Goal: Information Seeking & Learning: Check status

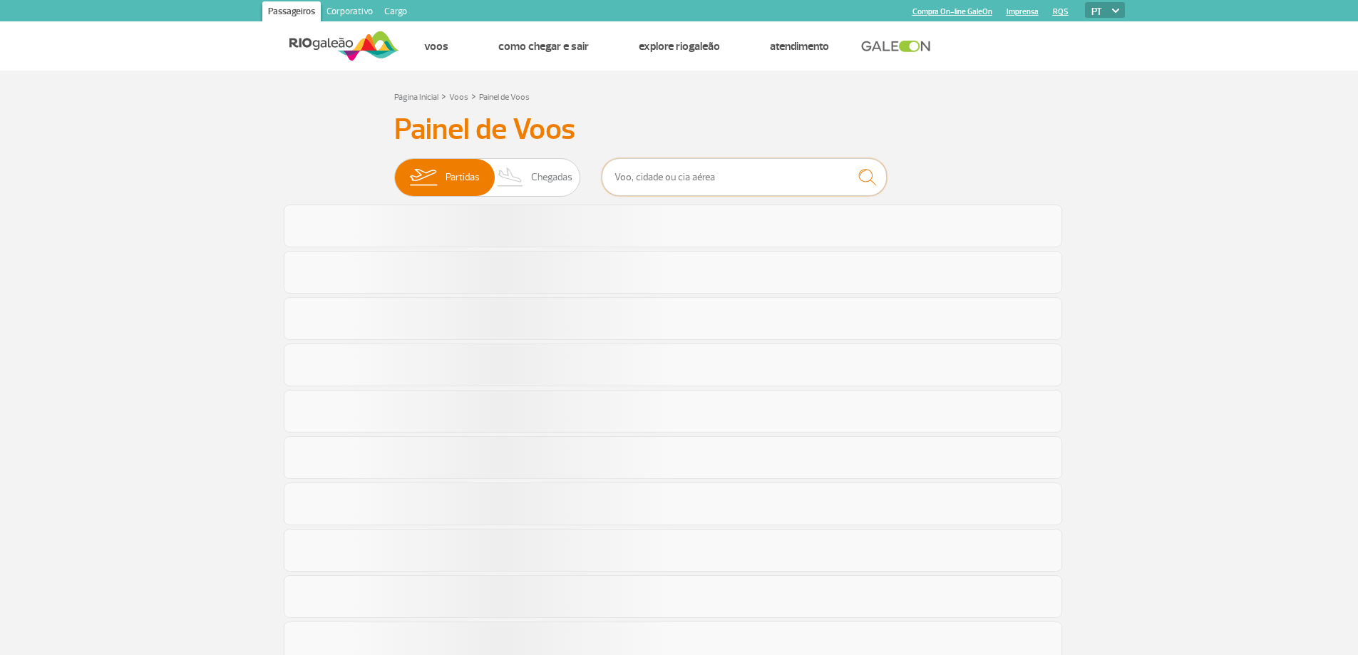
click at [702, 185] on input "text" at bounding box center [744, 177] width 285 height 38
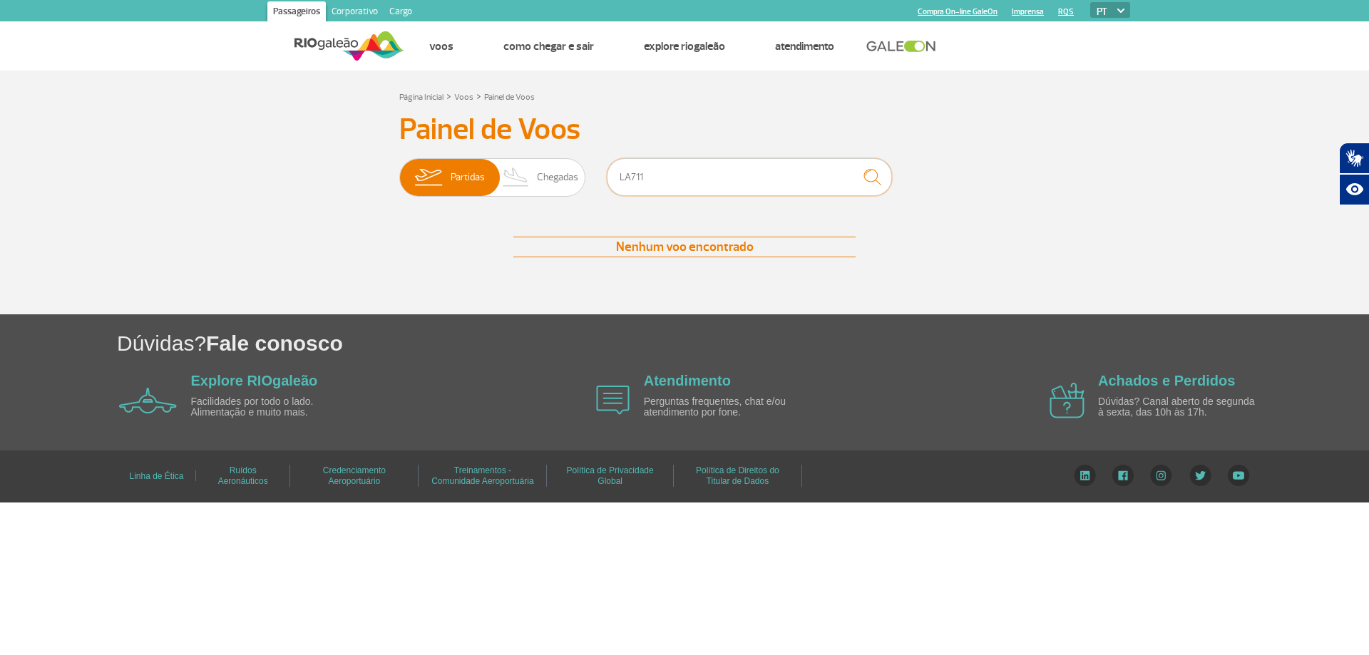
drag, startPoint x: 652, startPoint y: 170, endPoint x: 605, endPoint y: 167, distance: 47.2
click at [605, 167] on div "Partidas Chegadas LA711" at bounding box center [684, 179] width 570 height 43
type input "711"
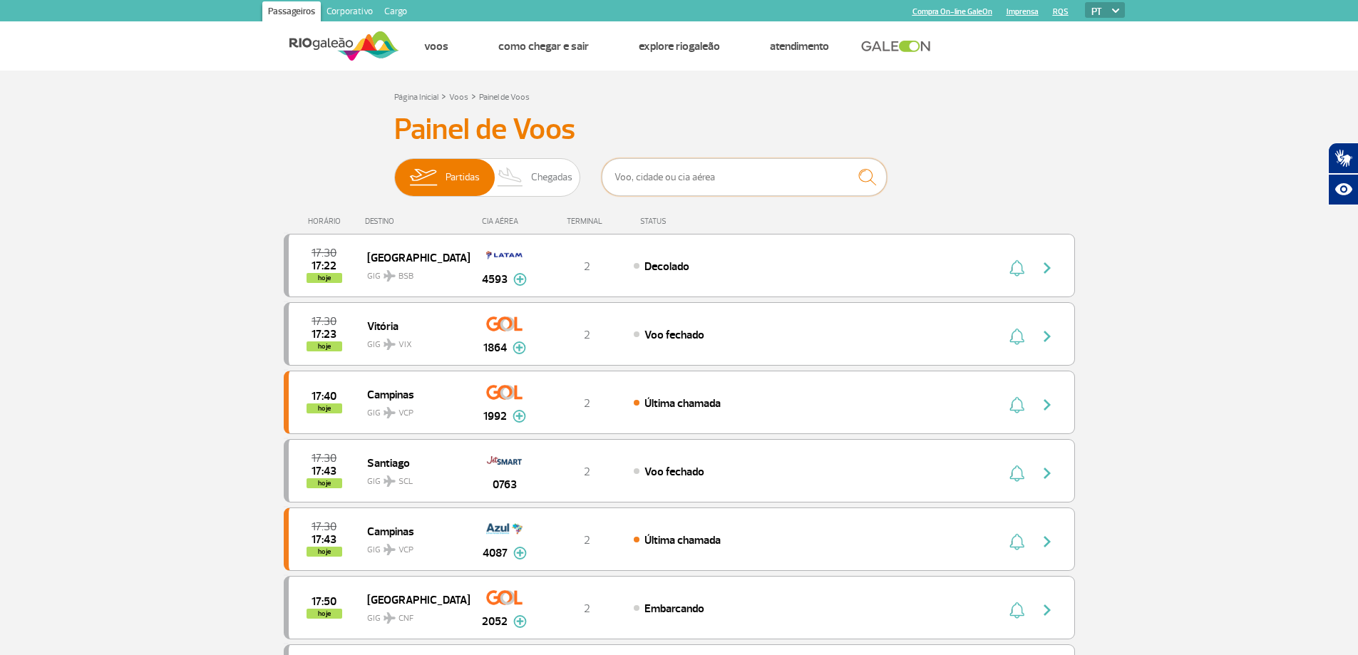
click at [659, 167] on input "text" at bounding box center [744, 177] width 285 height 38
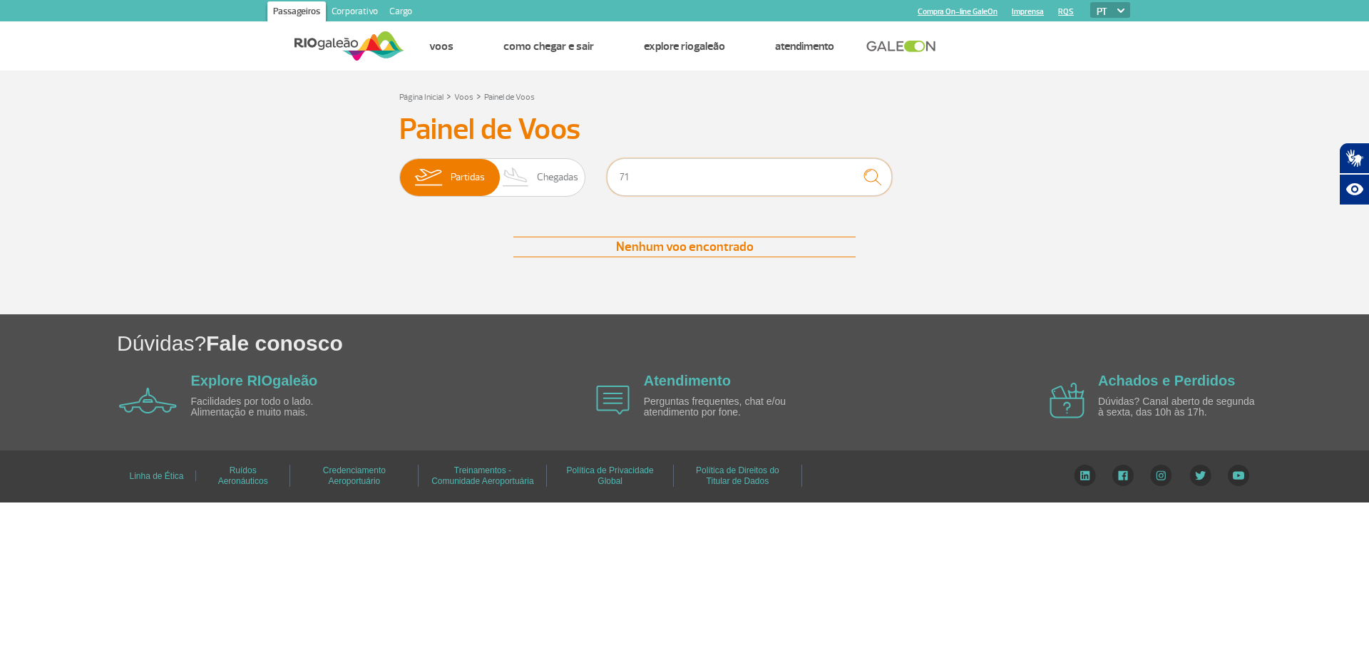
type input "7"
type input "LATAM"
drag, startPoint x: 646, startPoint y: 167, endPoint x: 537, endPoint y: 167, distance: 109.1
click at [540, 167] on div "Partidas Chegadas LATAM" at bounding box center [684, 179] width 570 height 43
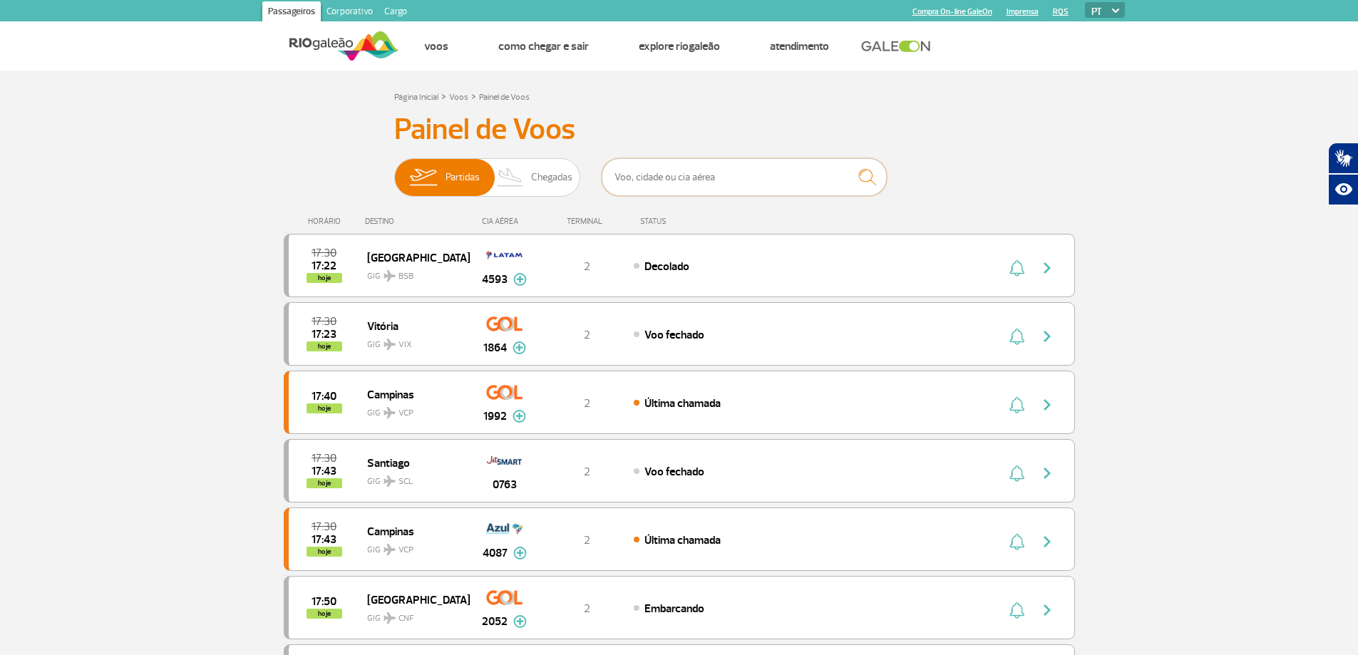
click at [730, 177] on input "text" at bounding box center [744, 177] width 285 height 38
type input "771"
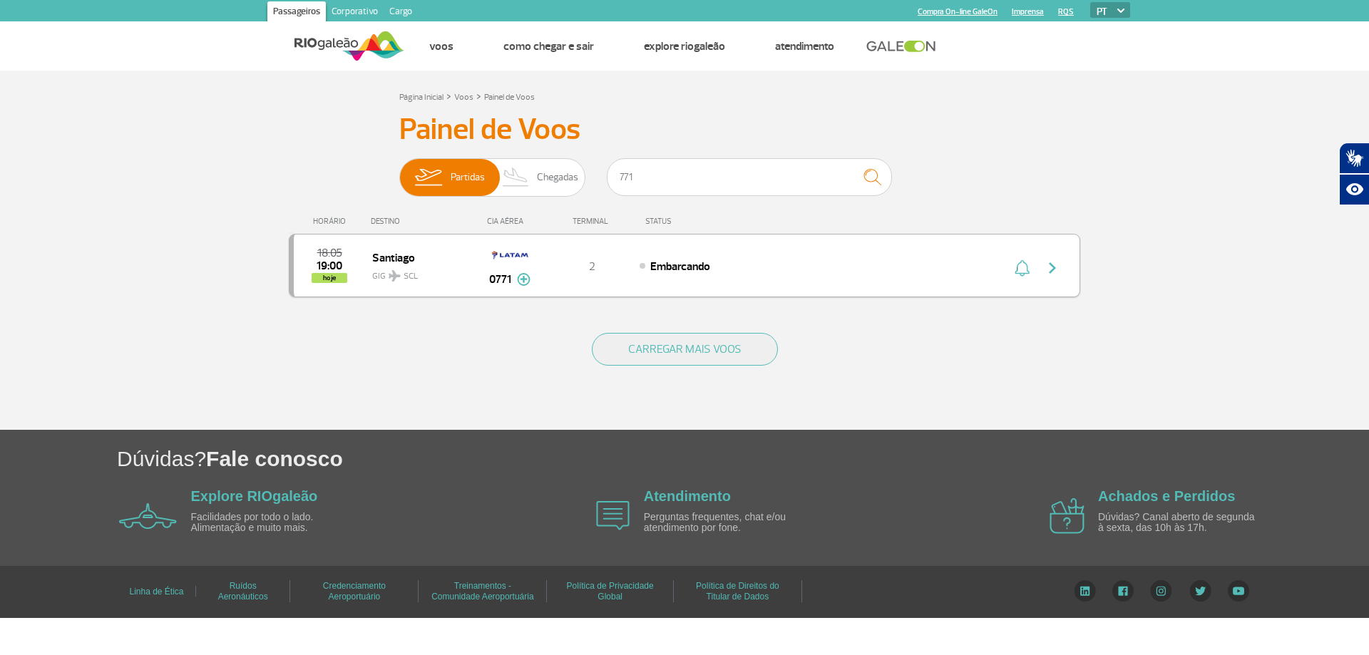
click at [721, 262] on div "Embarcando" at bounding box center [797, 266] width 314 height 16
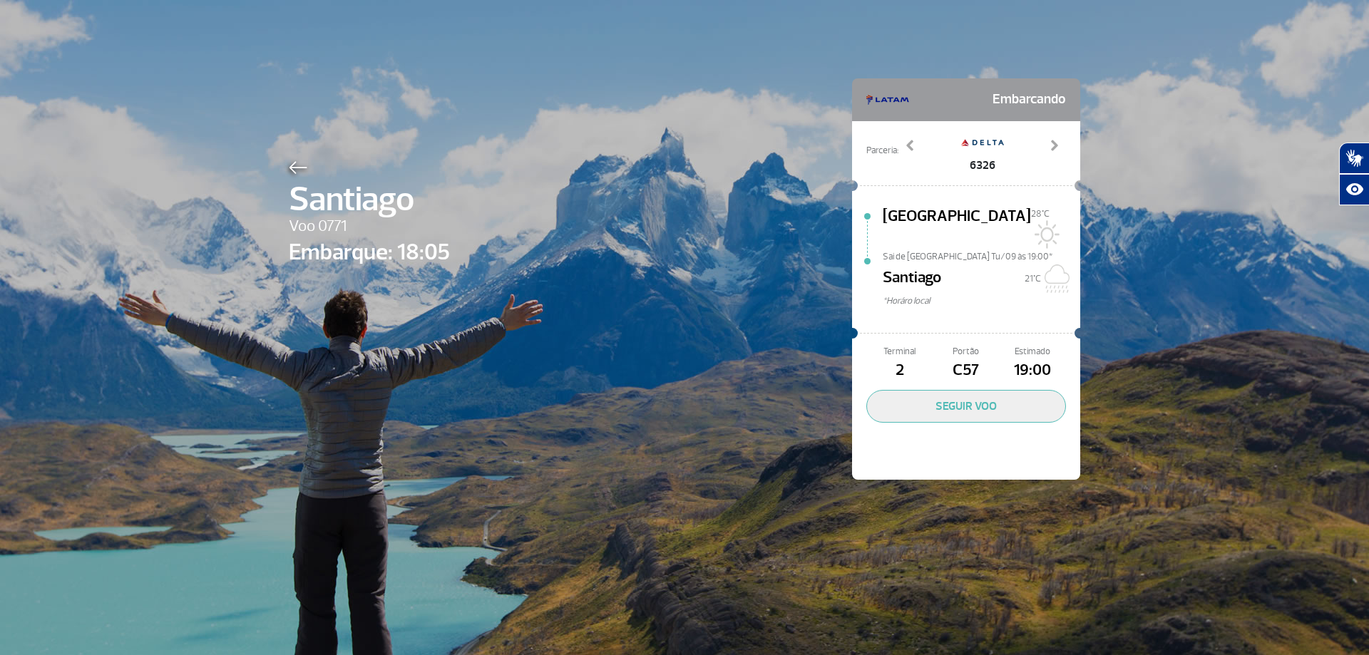
drag, startPoint x: 386, startPoint y: 496, endPoint x: 391, endPoint y: 468, distance: 29.0
click at [387, 506] on div "Santiago Voo 0771 Embarque: 18:05 Embarcando Parceria: 3895 6289 6326 Previous …" at bounding box center [684, 327] width 1369 height 655
